Goal: Transaction & Acquisition: Purchase product/service

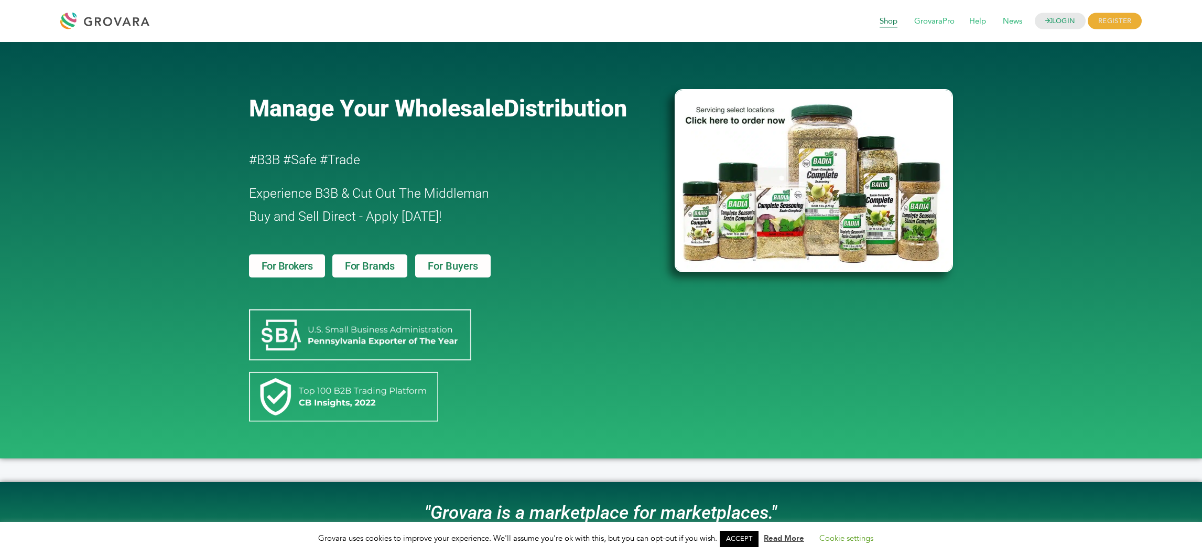
click at [888, 19] on span "Shop" at bounding box center [888, 22] width 33 height 20
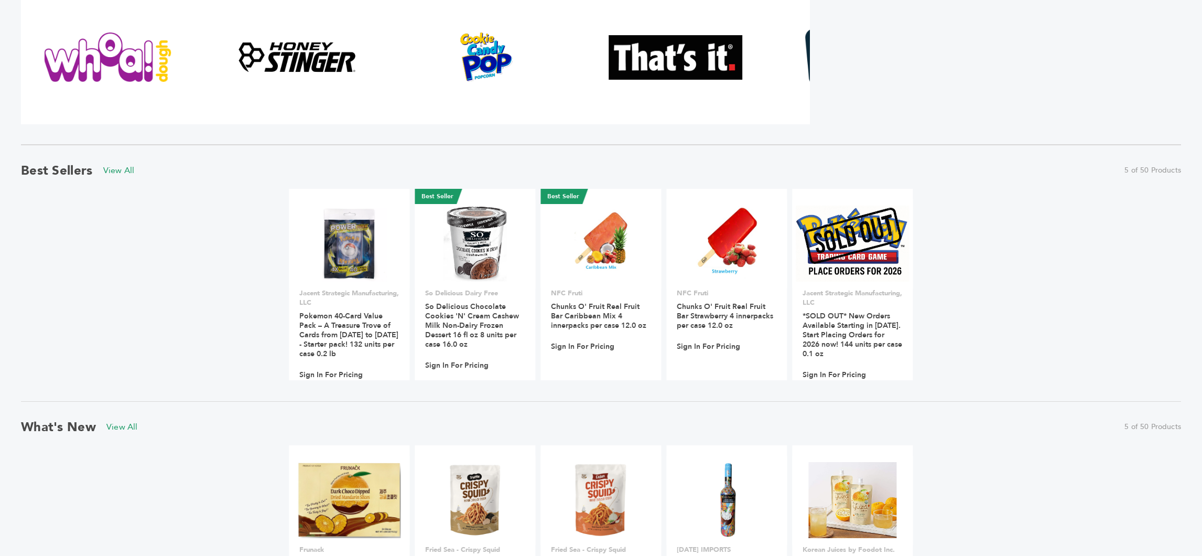
scroll to position [597, 5]
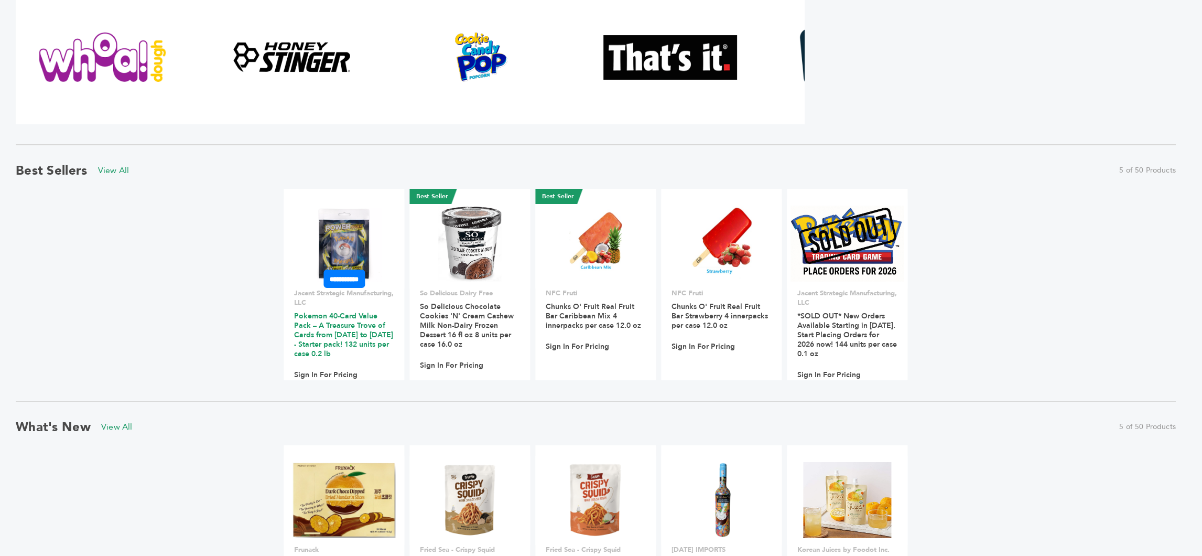
click at [341, 328] on link "Pokemon 40-Card Value Pack – A Treasure Trove of Cards from [DATE] to [DATE] - …" at bounding box center [343, 335] width 99 height 48
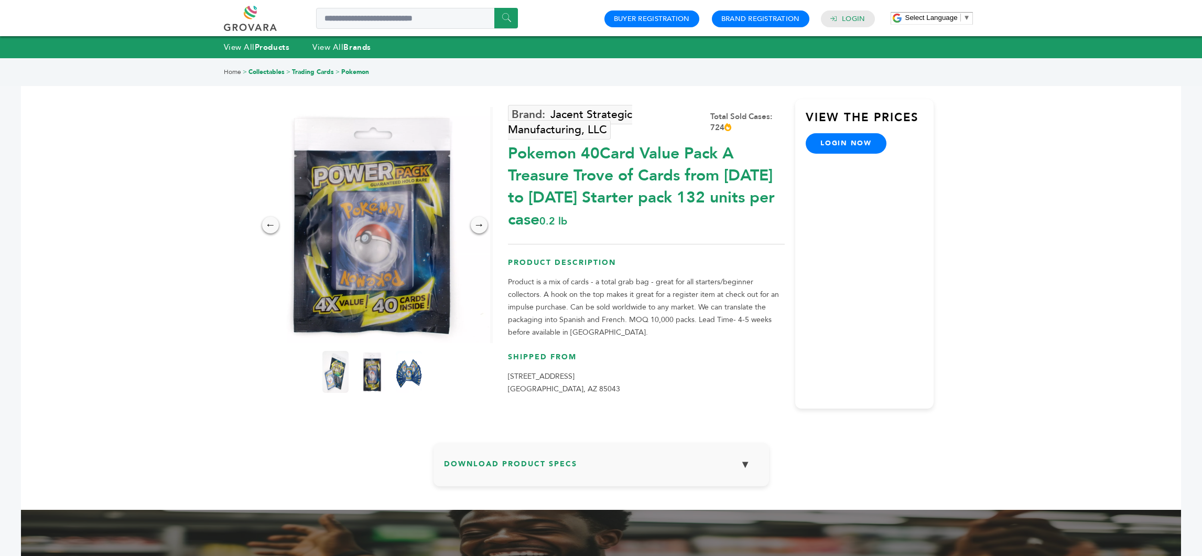
drag, startPoint x: 109, startPoint y: 291, endPoint x: 161, endPoint y: 299, distance: 53.5
click at [161, 299] on div "Home > Collectables > Trading Cards > Pokemon ← → × Jacent Strategic Manufactur…" at bounding box center [601, 366] width 1160 height 614
